Goal: Task Accomplishment & Management: Manage account settings

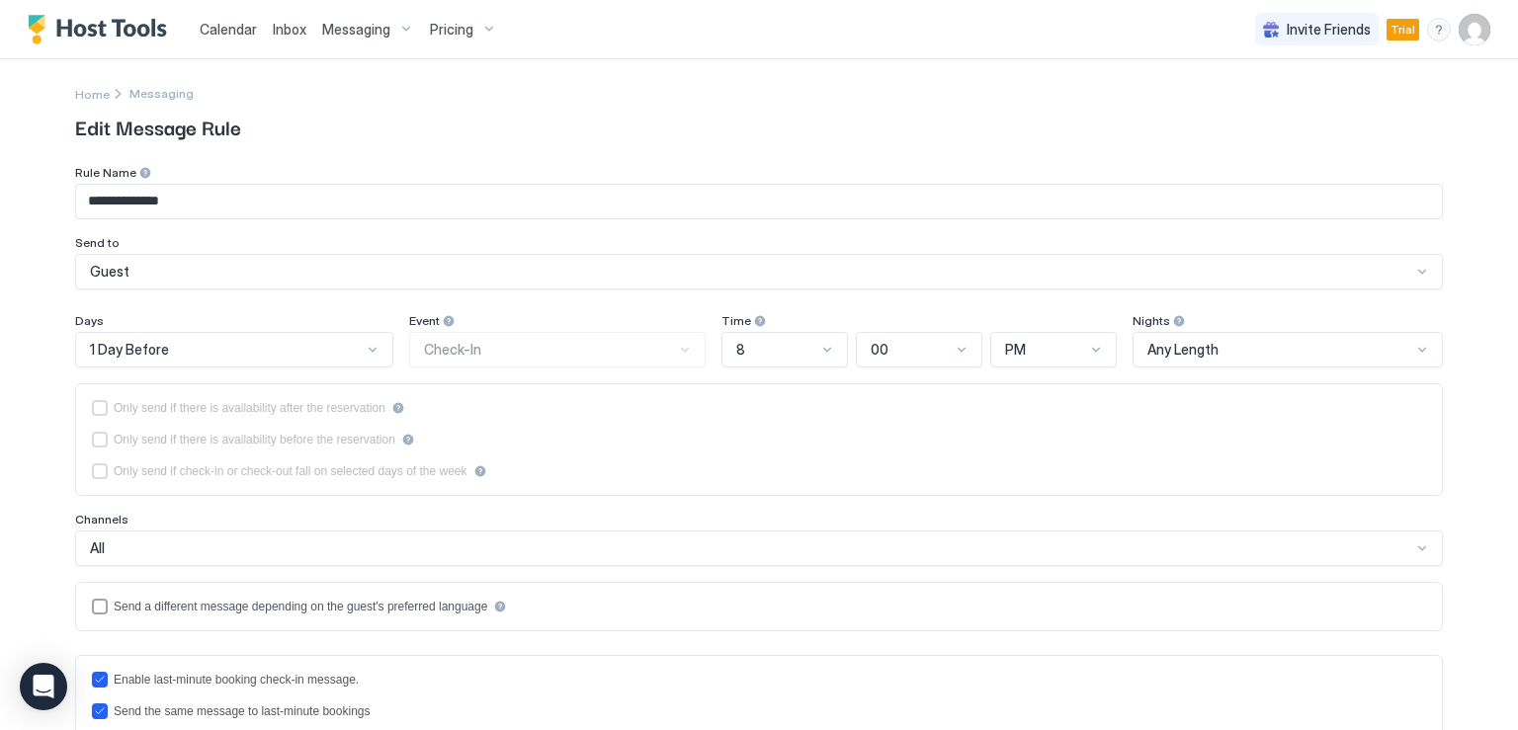
scroll to position [395, 0]
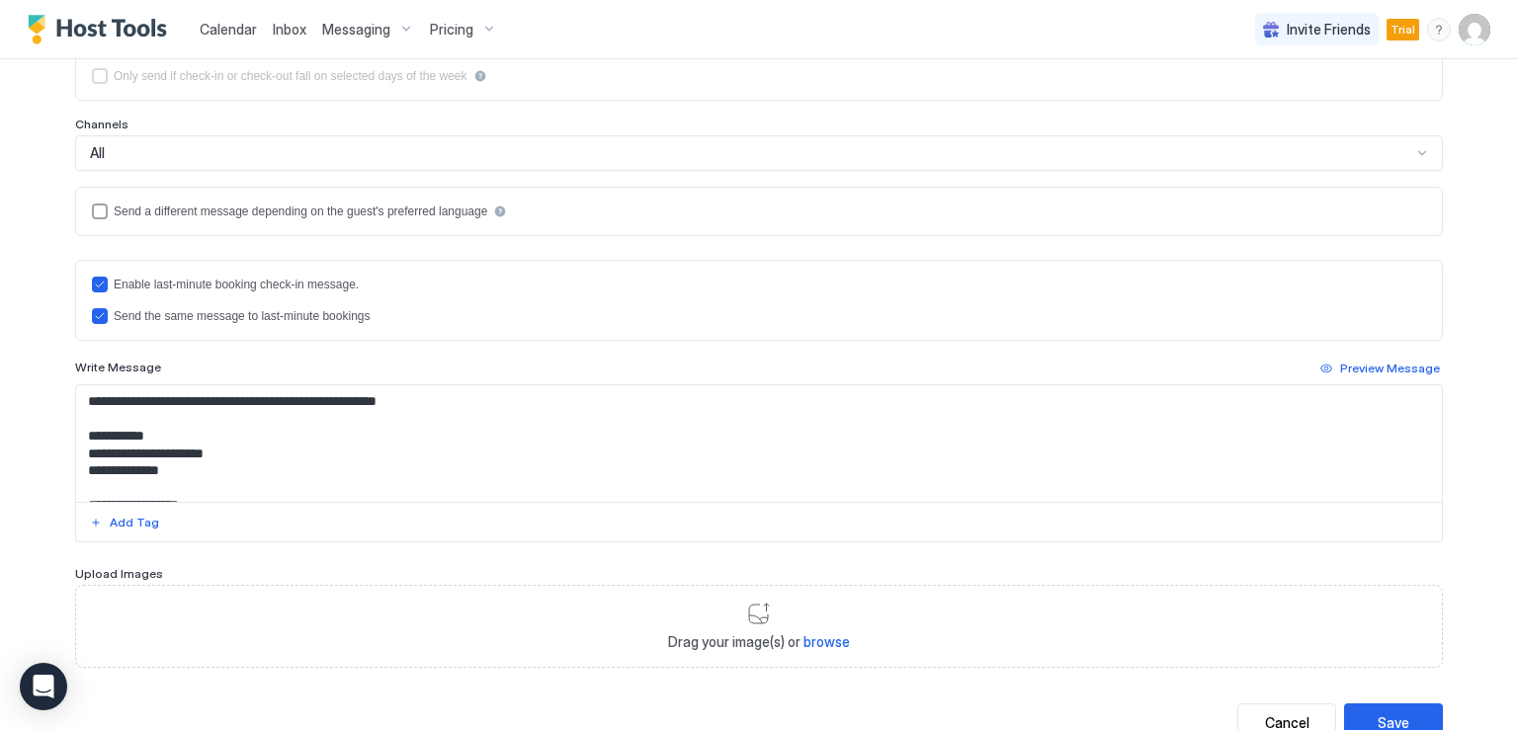
click at [240, 29] on span "Calendar" at bounding box center [228, 29] width 57 height 17
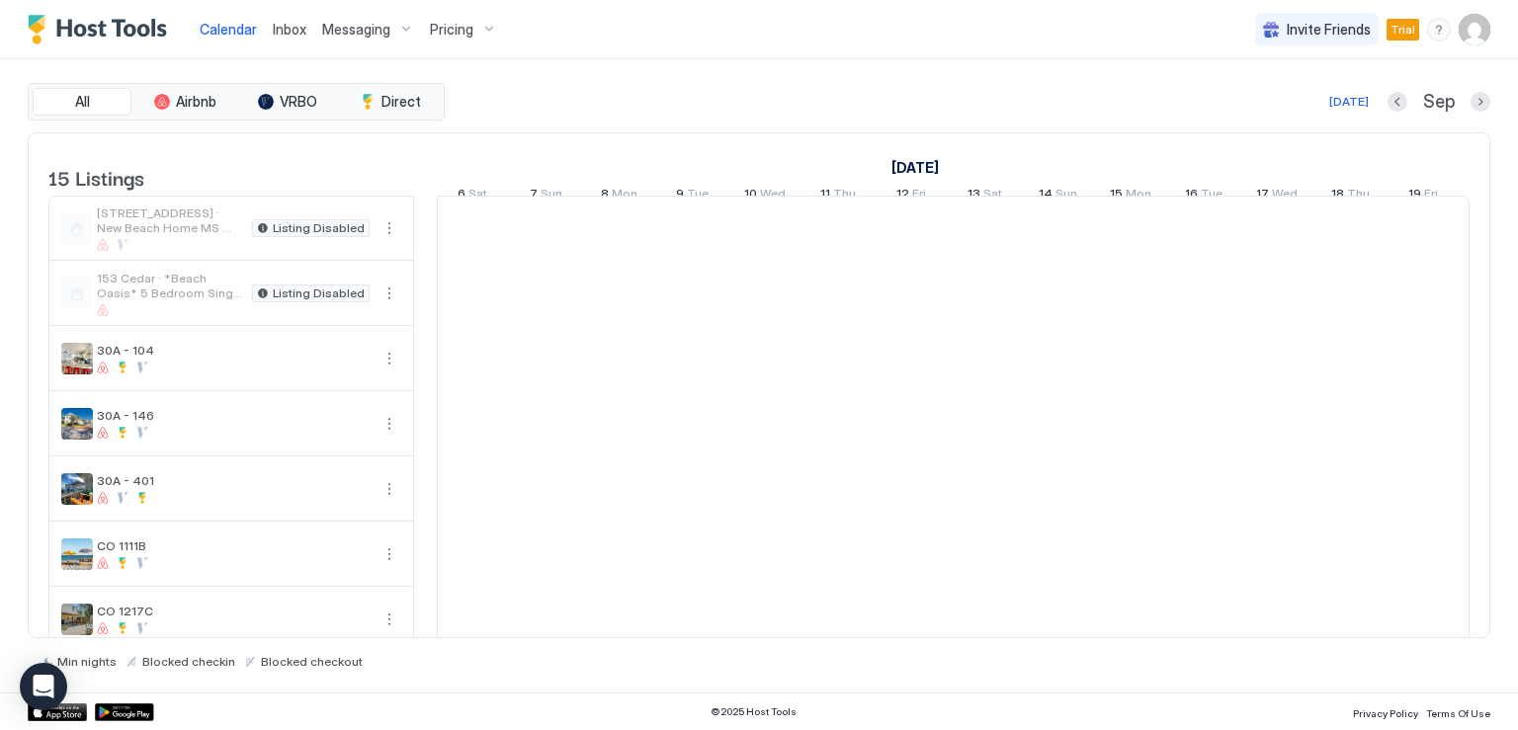
scroll to position [0, 1098]
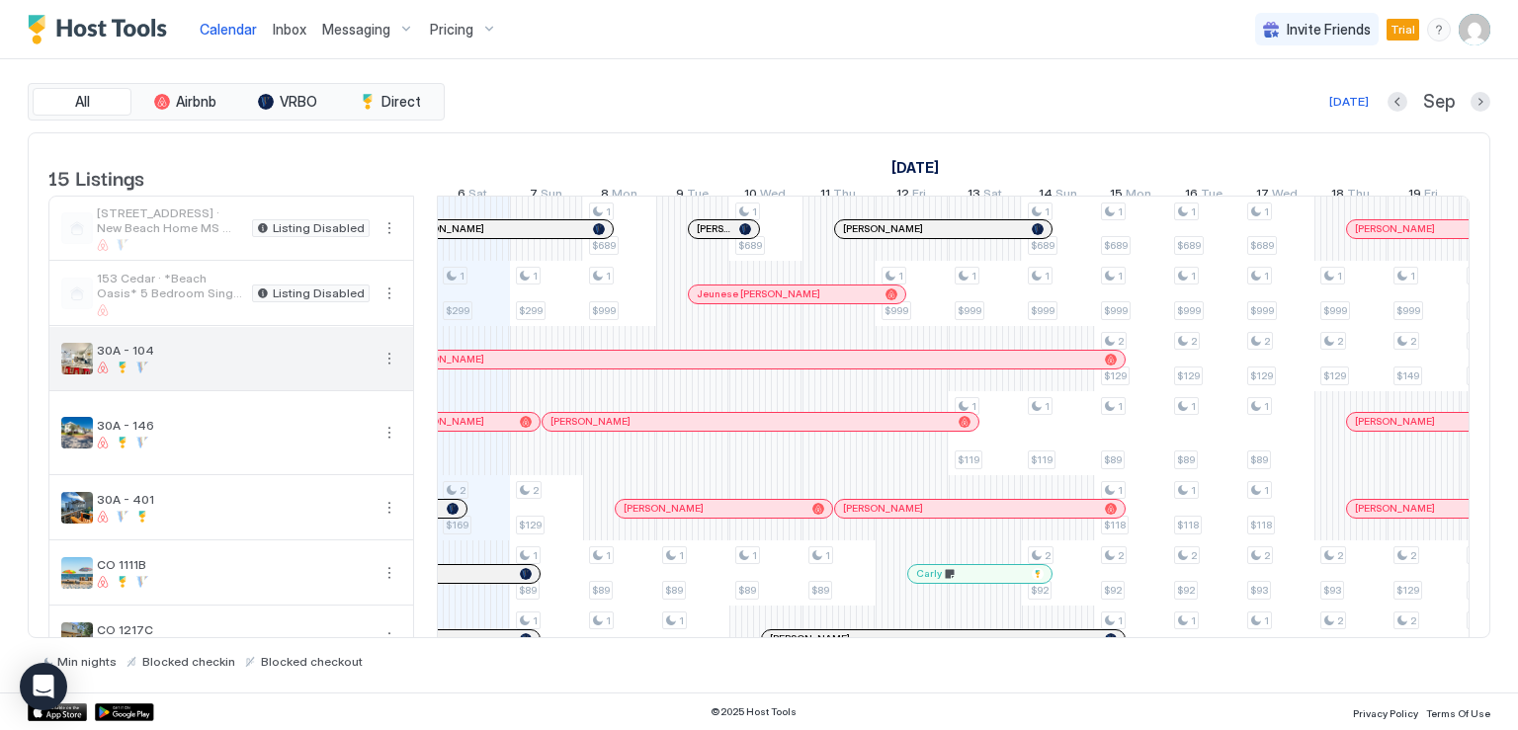
click at [391, 371] on button "More options" at bounding box center [389, 359] width 24 height 24
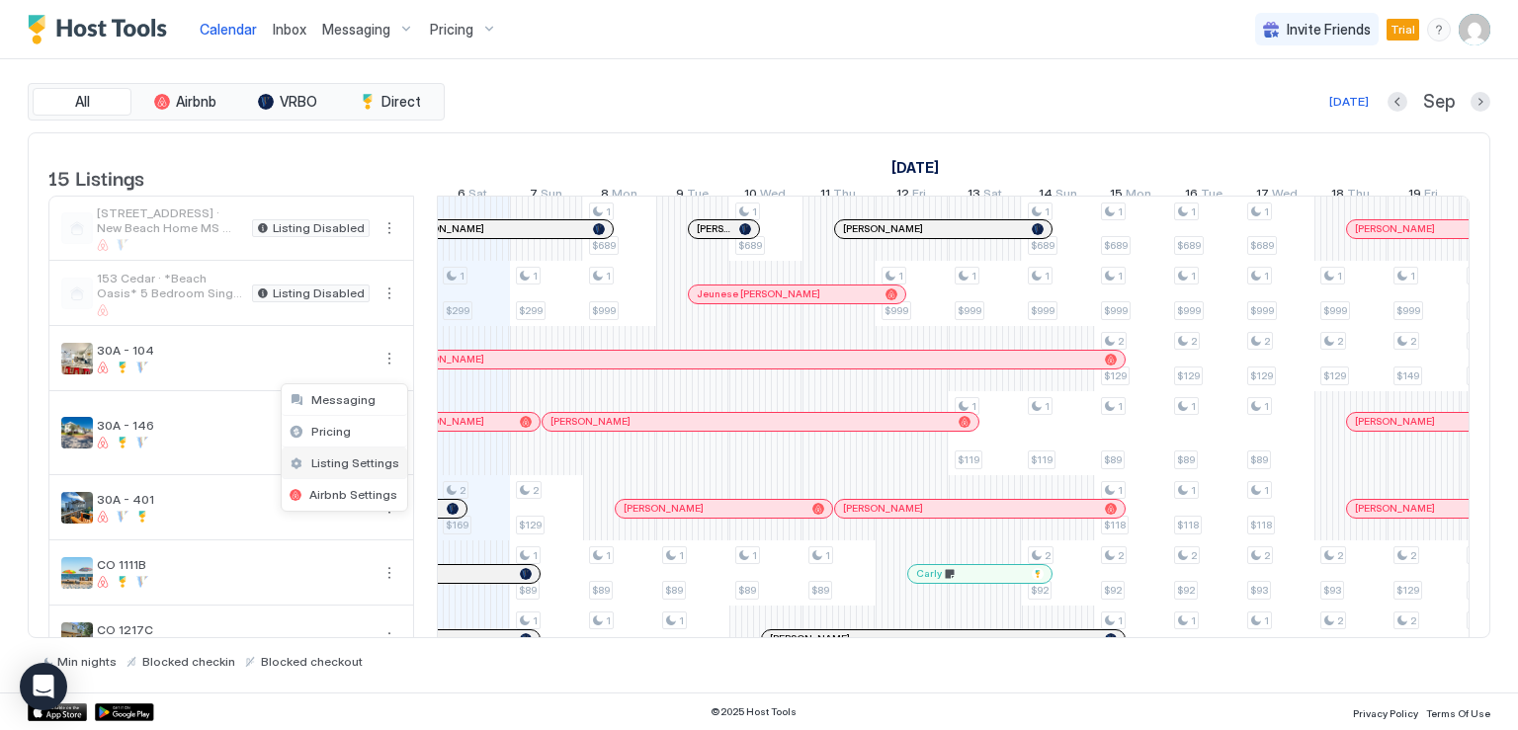
click at [360, 462] on span "Listing Settings" at bounding box center [355, 463] width 88 height 15
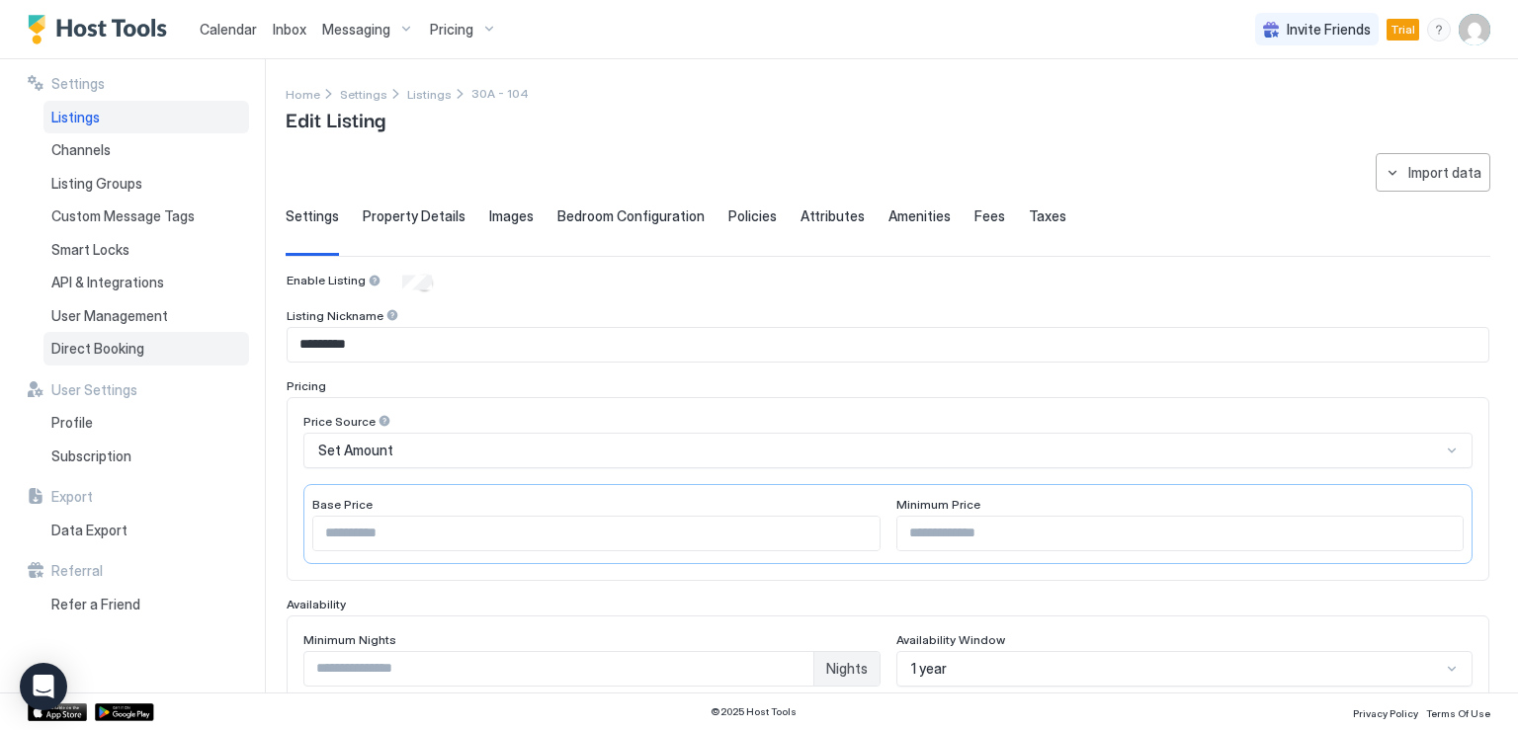
click at [128, 354] on span "Direct Booking" at bounding box center [97, 349] width 93 height 18
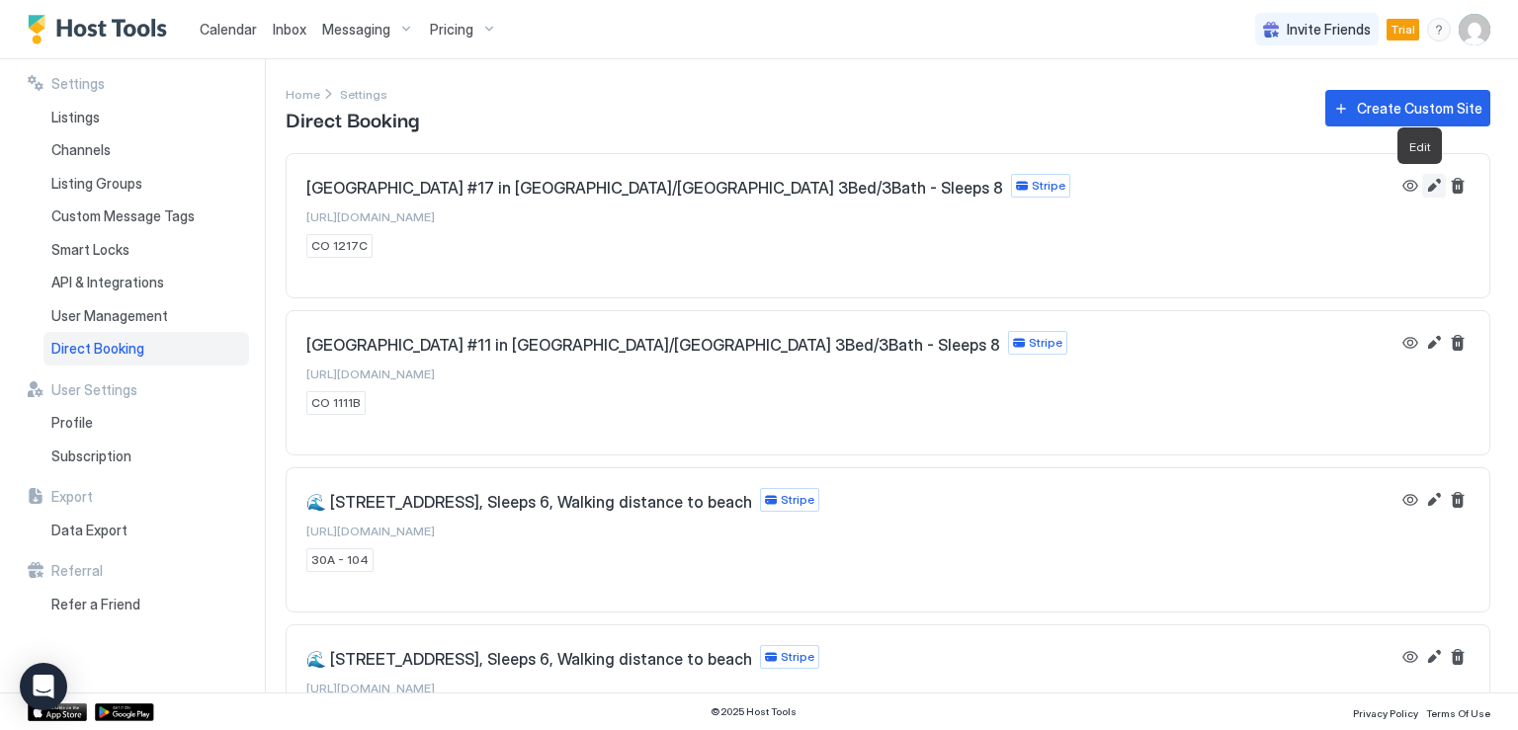
click at [1422, 182] on button "Edit" at bounding box center [1434, 186] width 24 height 24
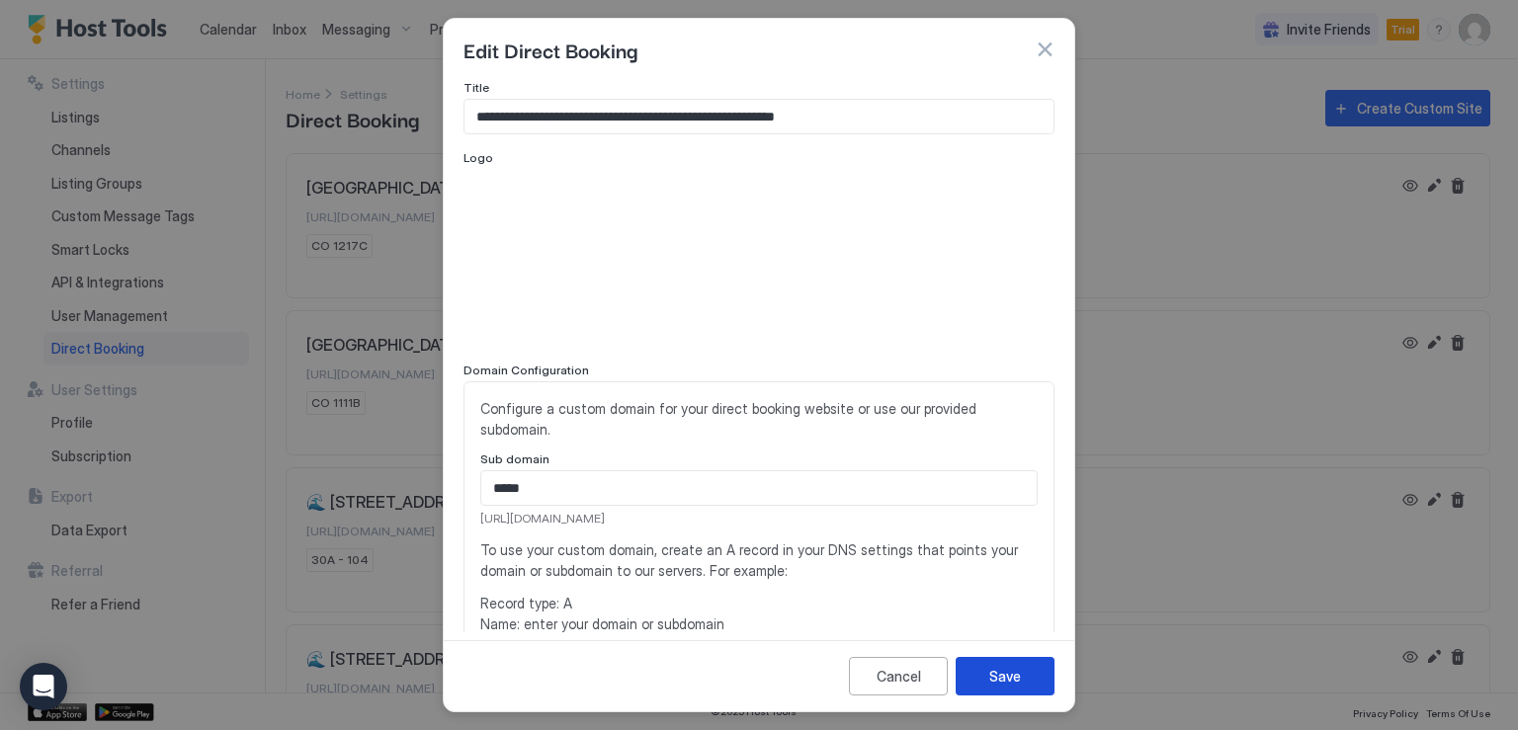
click at [1006, 677] on div "Save" at bounding box center [1005, 676] width 32 height 21
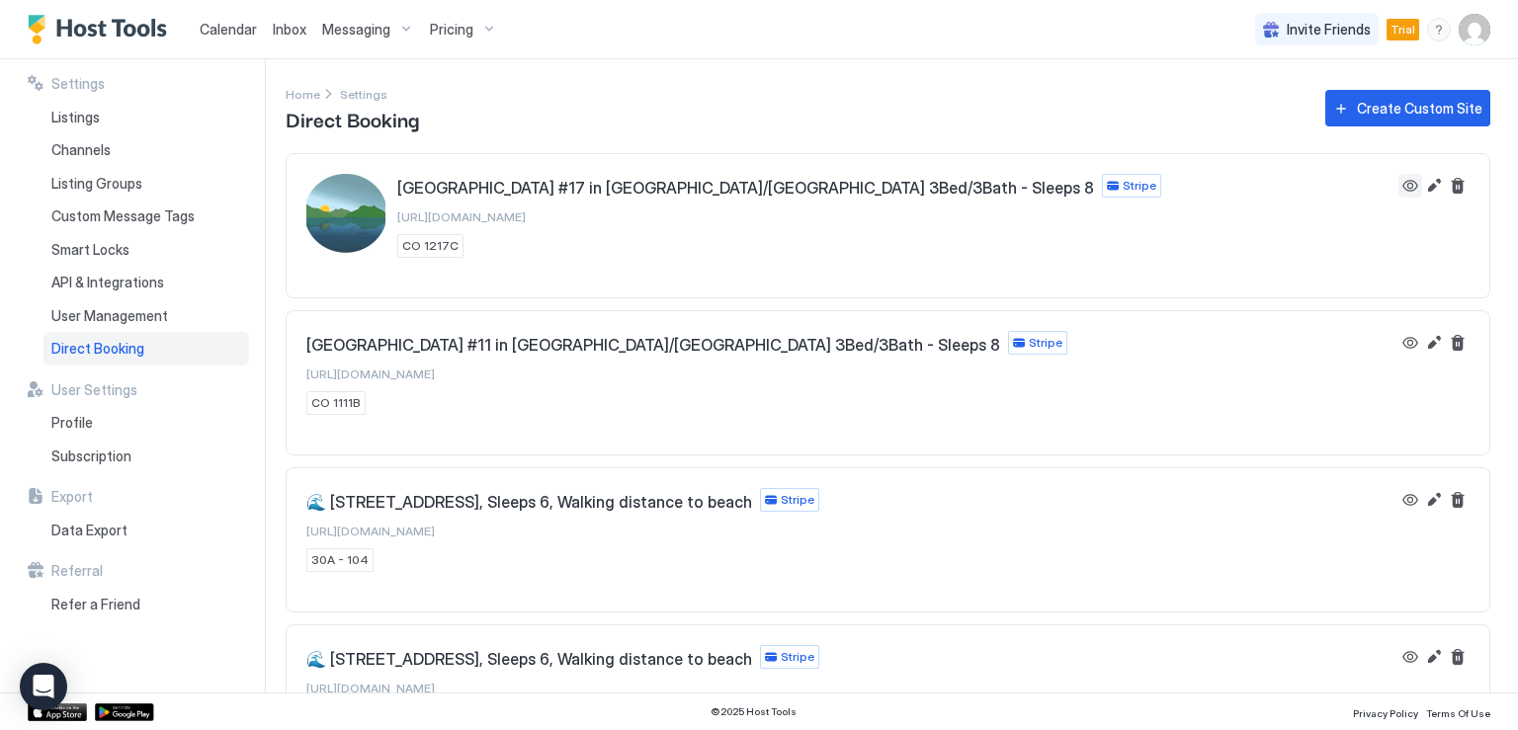
click at [1398, 186] on button "View" at bounding box center [1410, 186] width 24 height 24
